Goal: Transaction & Acquisition: Book appointment/travel/reservation

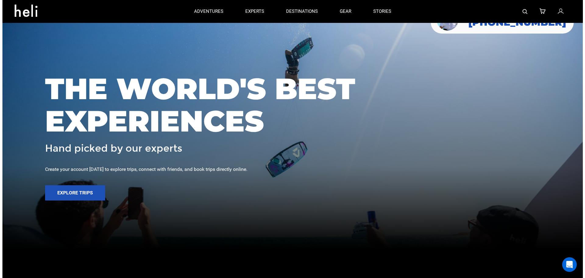
scroll to position [30, 0]
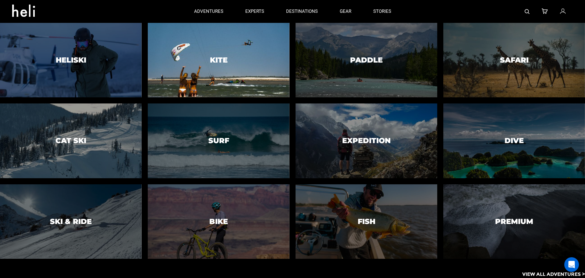
click at [217, 43] on div at bounding box center [218, 60] width 144 height 76
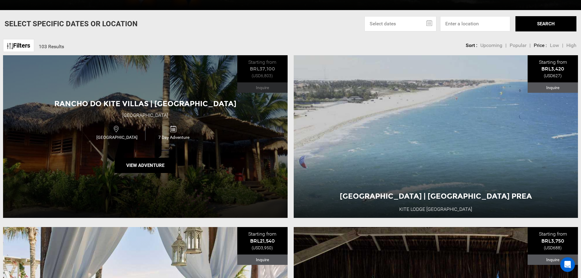
scroll to position [244, 0]
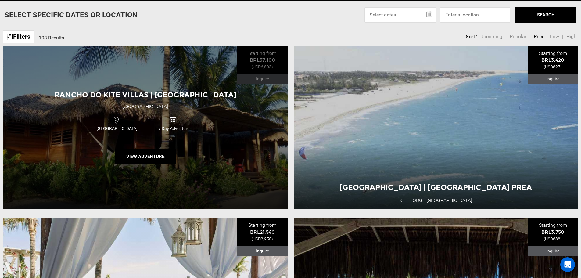
click at [199, 123] on div "7 Day Adventure" at bounding box center [173, 123] width 57 height 16
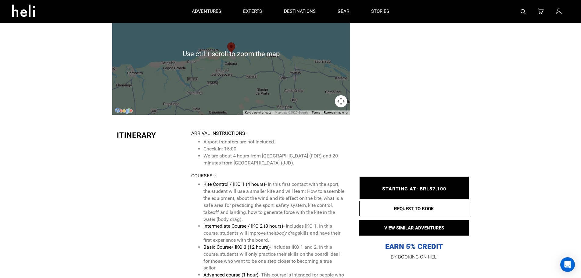
scroll to position [1158, 0]
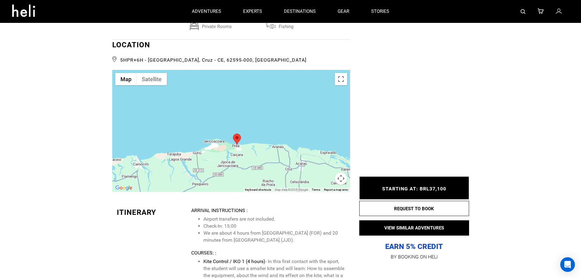
drag, startPoint x: 272, startPoint y: 104, endPoint x: 277, endPoint y: 114, distance: 12.1
click at [278, 117] on div at bounding box center [231, 131] width 238 height 122
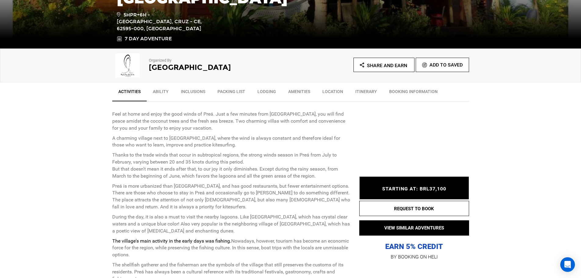
scroll to position [183, 0]
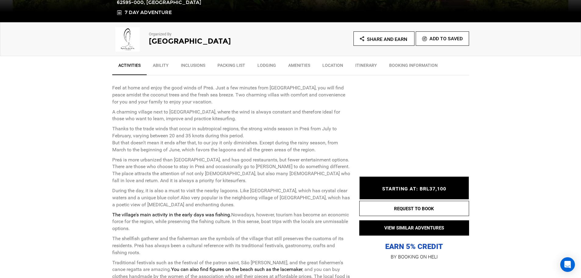
click at [420, 189] on span "STARTING AT: BRL37,100" at bounding box center [414, 189] width 64 height 6
drag, startPoint x: 419, startPoint y: 187, endPoint x: 446, endPoint y: 185, distance: 27.2
click at [446, 185] on div "STARTING AT: BRL37,100 STARTING AT: BRL37,100" at bounding box center [414, 187] width 110 height 23
click at [411, 63] on link "BOOKING INFORMATION" at bounding box center [413, 66] width 61 height 15
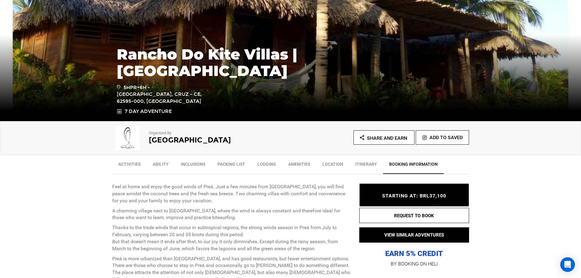
scroll to position [122, 0]
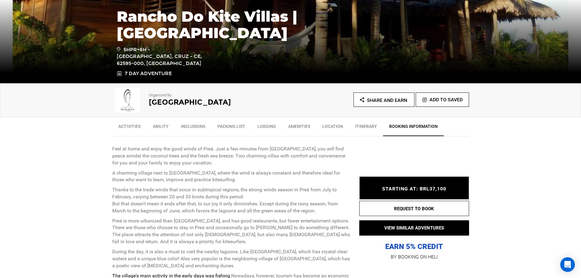
click at [159, 127] on link "Ability" at bounding box center [161, 127] width 28 height 15
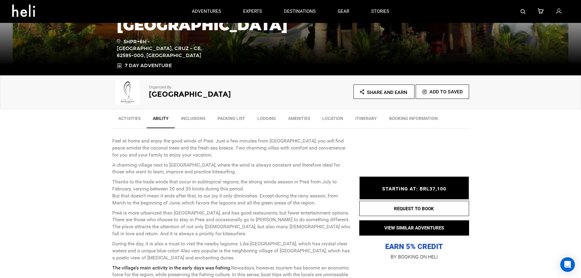
scroll to position [112, 0]
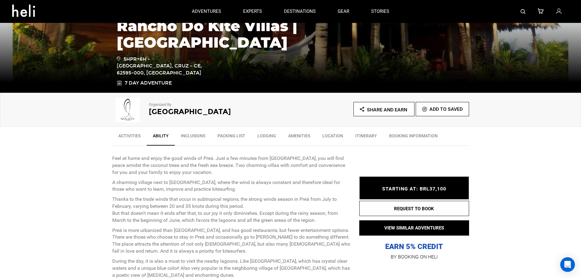
click at [273, 136] on link "Lodging" at bounding box center [266, 137] width 31 height 15
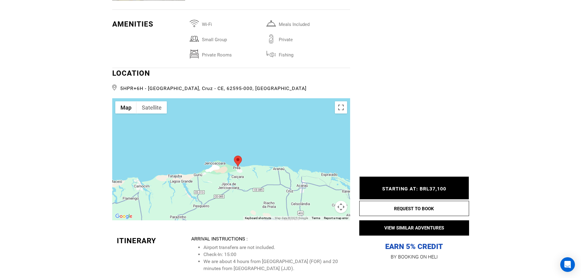
scroll to position [1154, 0]
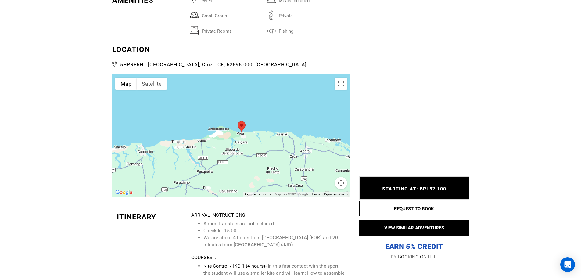
drag, startPoint x: 294, startPoint y: 160, endPoint x: 308, endPoint y: 160, distance: 14.0
click at [297, 150] on div at bounding box center [231, 135] width 238 height 122
click at [343, 184] on button "Map camera controls" at bounding box center [341, 183] width 12 height 12
click at [326, 181] on button "Zoom out" at bounding box center [325, 183] width 12 height 12
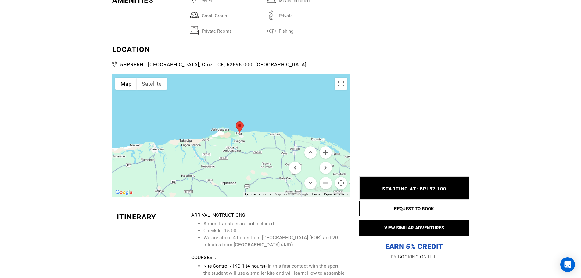
click at [326, 181] on button "Zoom out" at bounding box center [325, 183] width 12 height 12
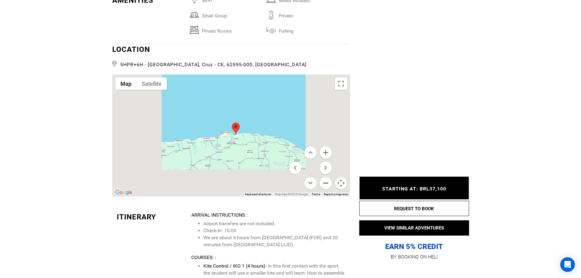
click at [326, 181] on button "Zoom out" at bounding box center [325, 183] width 12 height 12
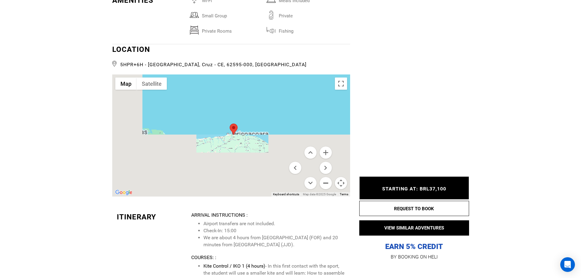
click at [326, 181] on button "Zoom out" at bounding box center [325, 183] width 12 height 12
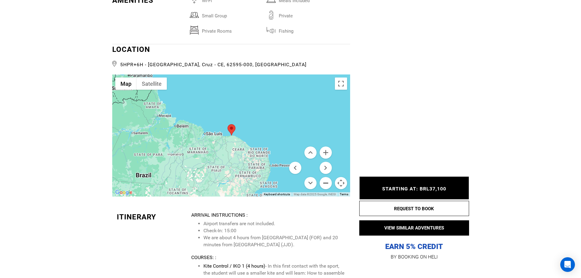
click at [325, 181] on button "Zoom out" at bounding box center [325, 183] width 12 height 12
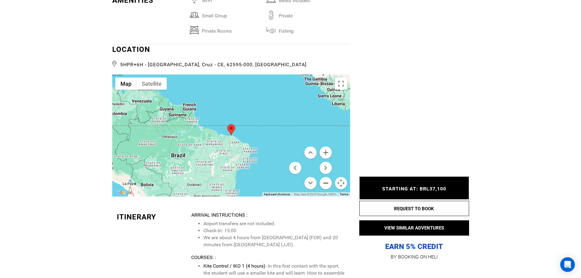
click at [325, 181] on button "Zoom out" at bounding box center [325, 183] width 12 height 12
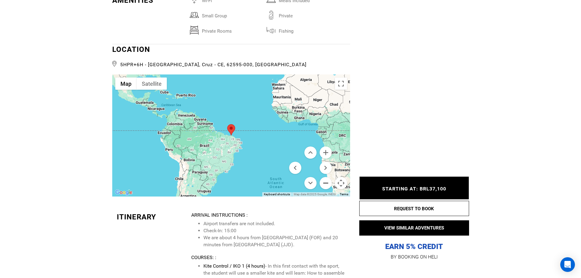
click at [325, 181] on button "Zoom out" at bounding box center [325, 183] width 12 height 12
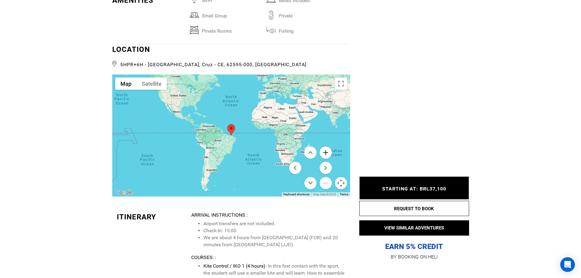
click at [324, 154] on button "Zoom in" at bounding box center [325, 152] width 12 height 12
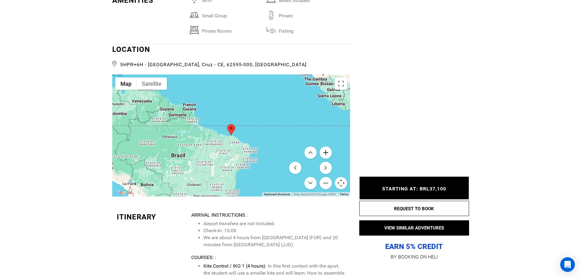
click at [324, 154] on button "Zoom in" at bounding box center [325, 152] width 12 height 12
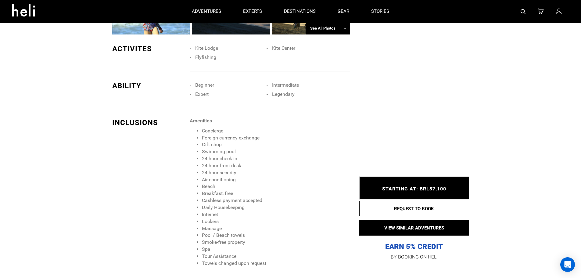
scroll to position [0, 0]
